Goal: Task Accomplishment & Management: Use online tool/utility

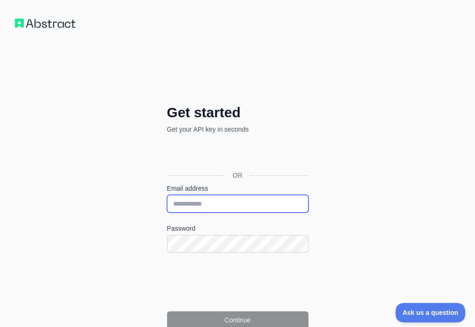
click at [167, 195] on input "Email address" at bounding box center [237, 204] width 141 height 18
paste input "**********"
type input "**********"
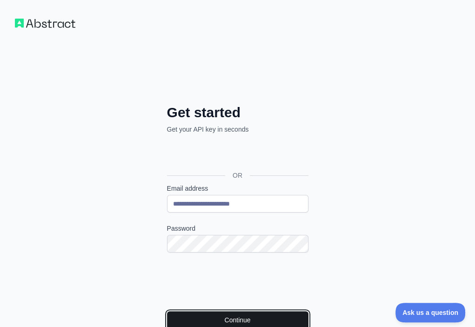
click at [188, 311] on button "Continue" at bounding box center [237, 320] width 141 height 18
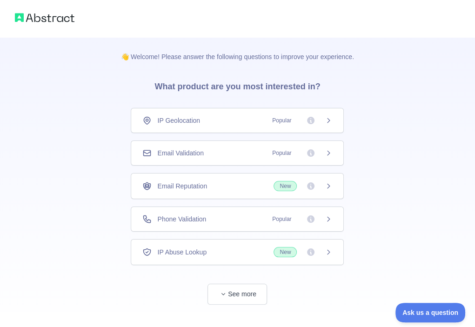
click at [236, 142] on div "Email Validation Popular" at bounding box center [237, 152] width 213 height 25
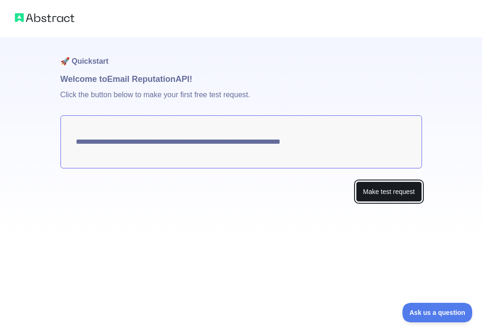
click at [386, 192] on button "Make test request" at bounding box center [389, 191] width 66 height 21
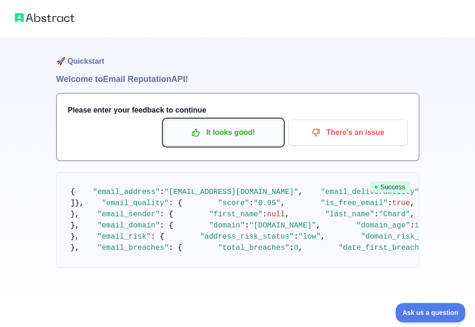
click at [232, 131] on p "It looks good!" at bounding box center [223, 133] width 105 height 16
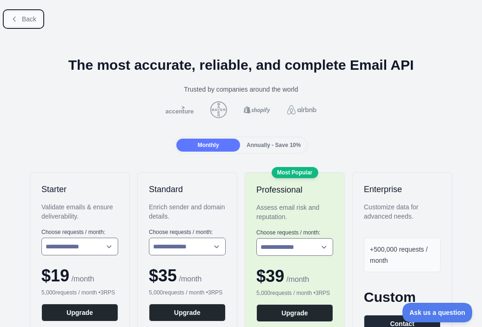
click at [28, 18] on span "Back" at bounding box center [29, 18] width 14 height 7
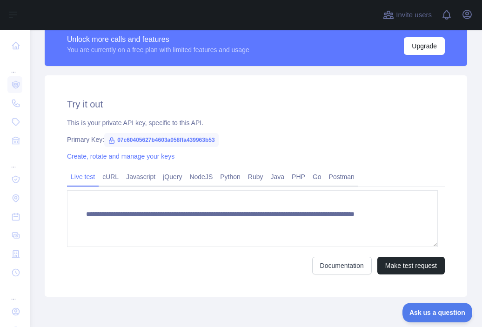
scroll to position [279, 0]
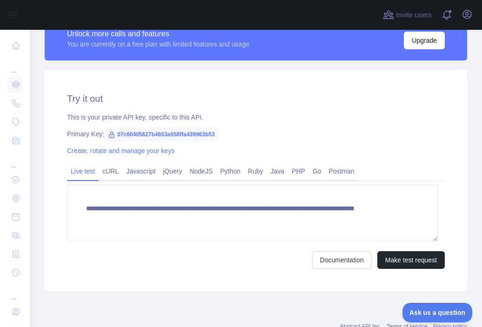
click at [186, 138] on span "07c60405627b4603a058ffa439963b53" at bounding box center [161, 134] width 114 height 14
copy span "07c60405627b4603a058ffa439963b53"
